Goal: Task Accomplishment & Management: Manage account settings

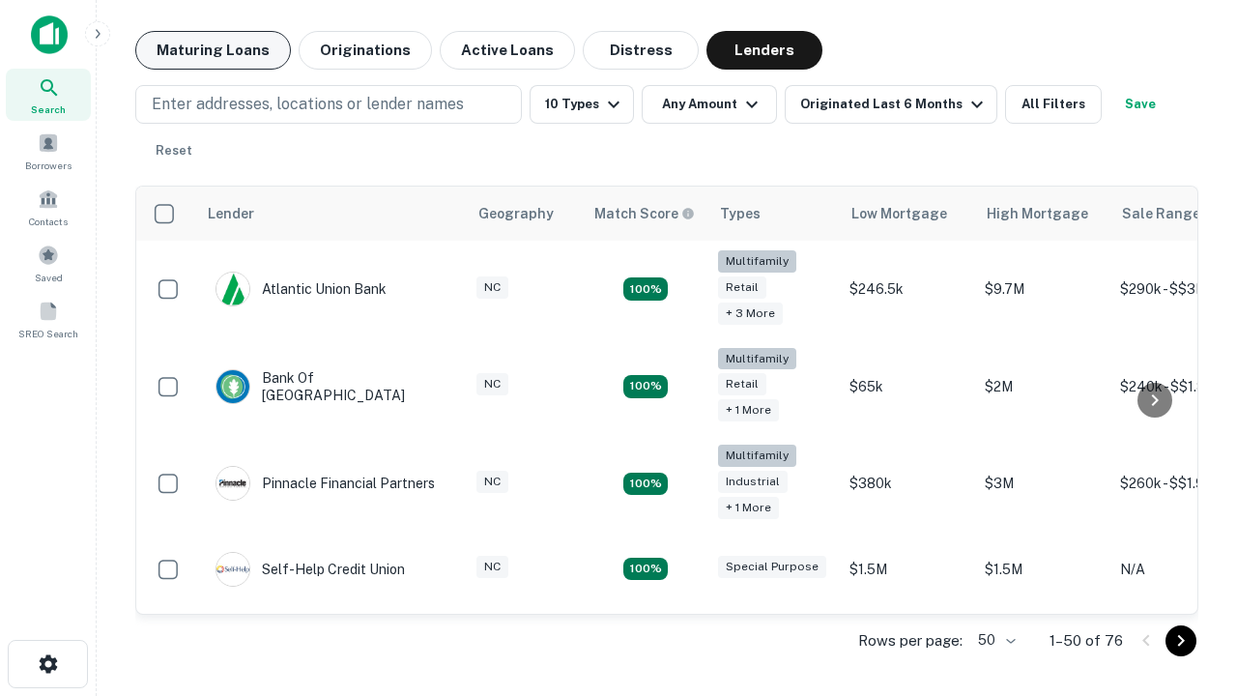
click at [213, 50] on button "Maturing Loans" at bounding box center [213, 50] width 156 height 39
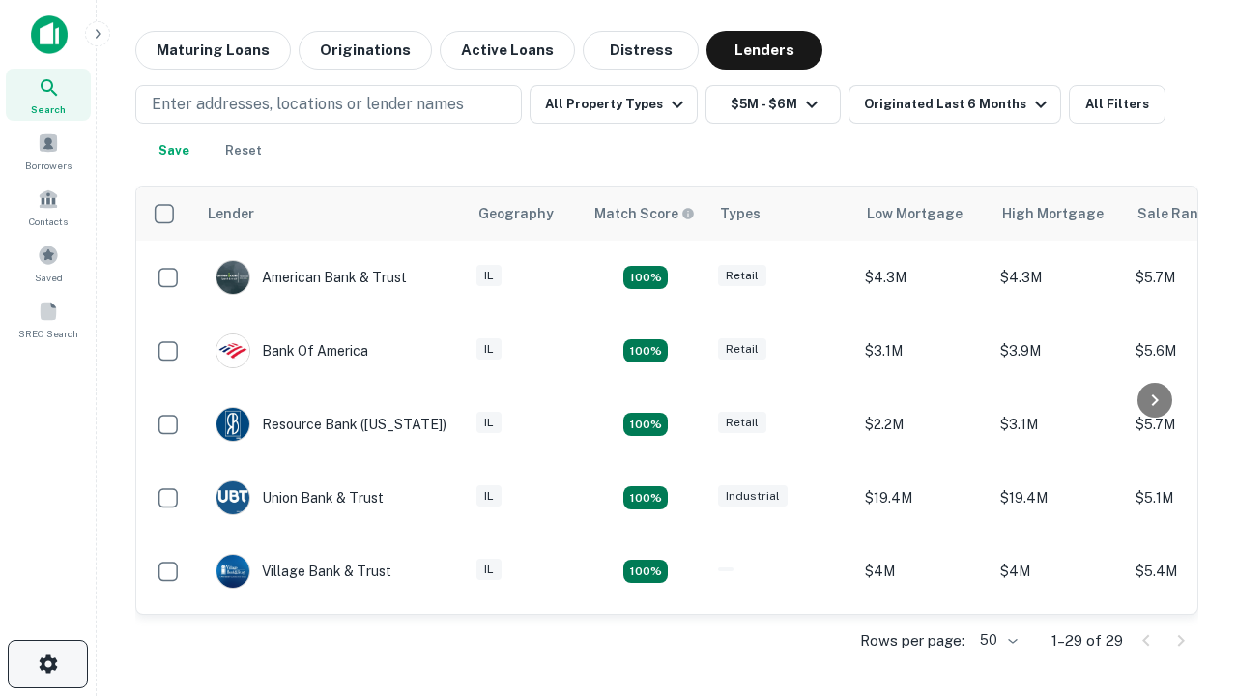
click at [47, 664] on icon "button" at bounding box center [48, 663] width 23 height 23
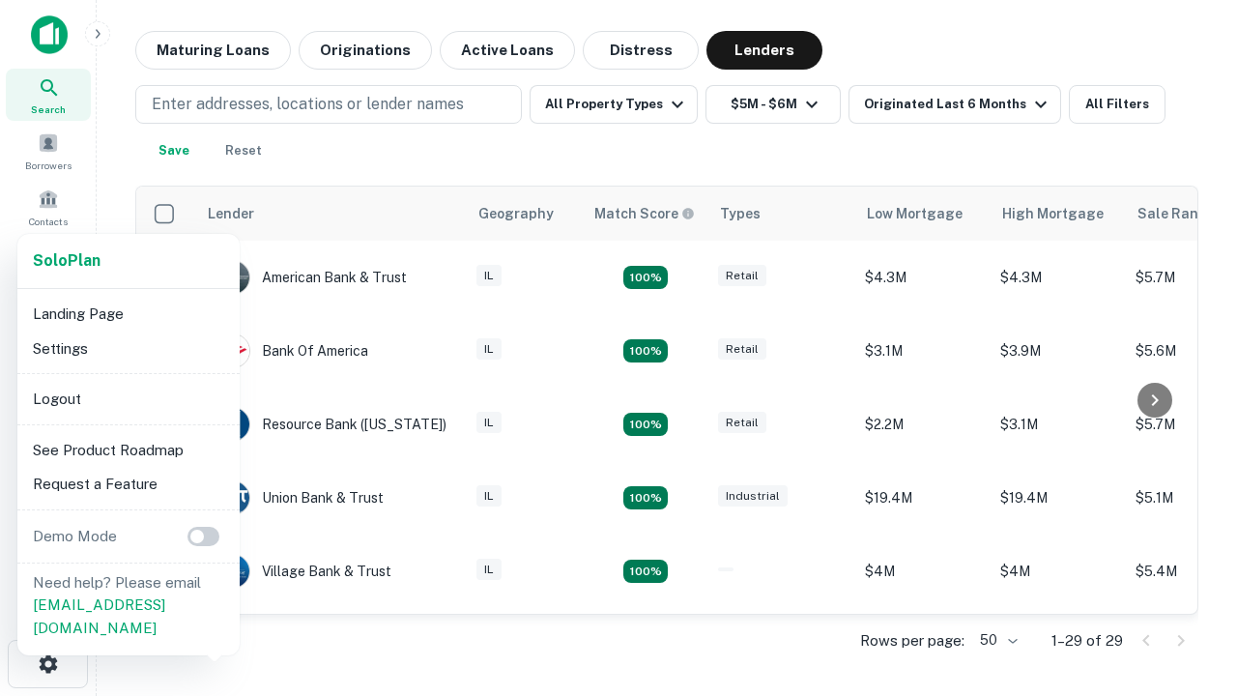
click at [128, 398] on li "Logout" at bounding box center [128, 399] width 207 height 35
